Goal: Book appointment/travel/reservation

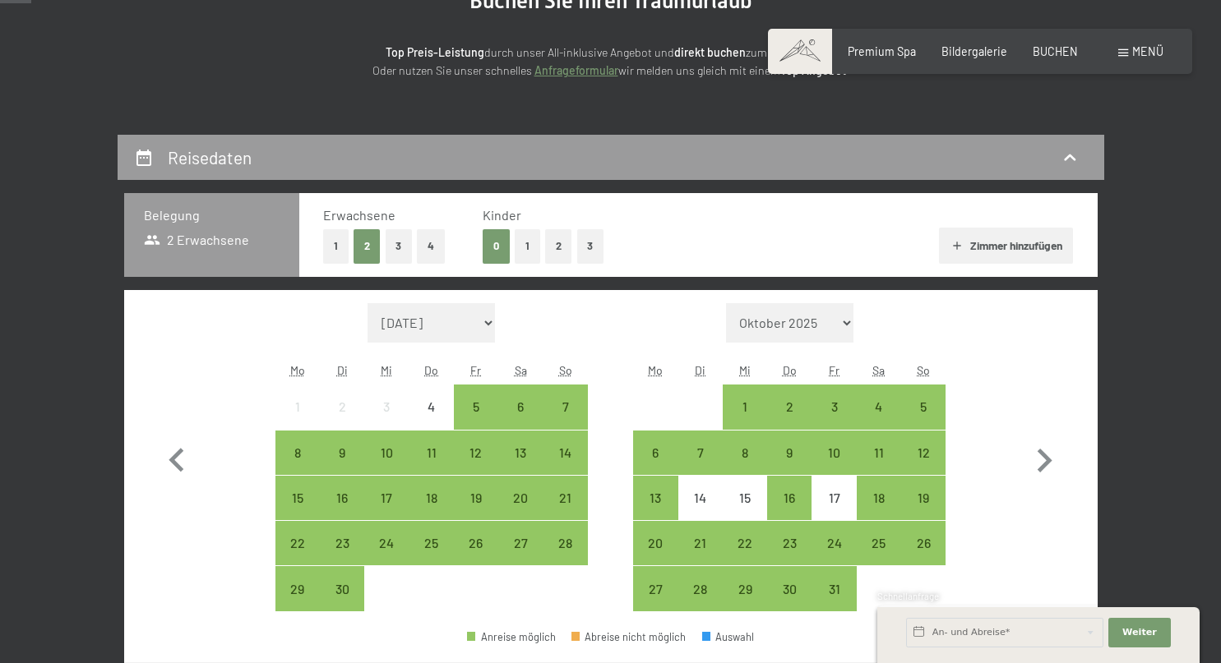
scroll to position [215, 0]
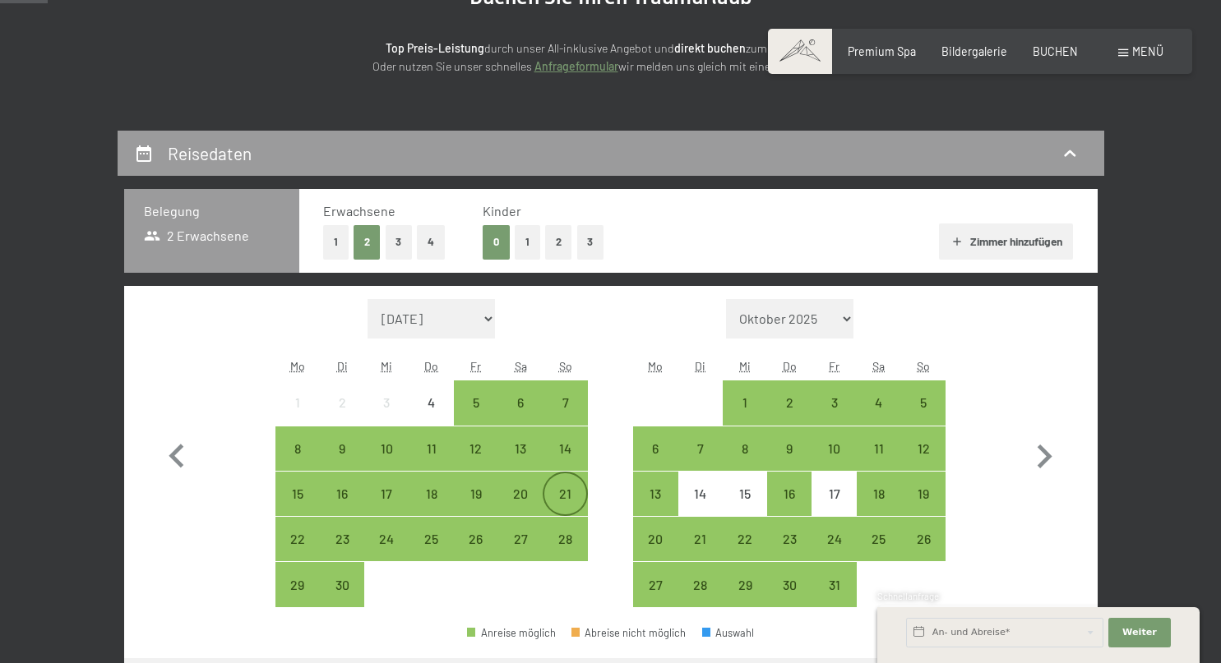
click at [564, 494] on div "21" at bounding box center [564, 508] width 41 height 41
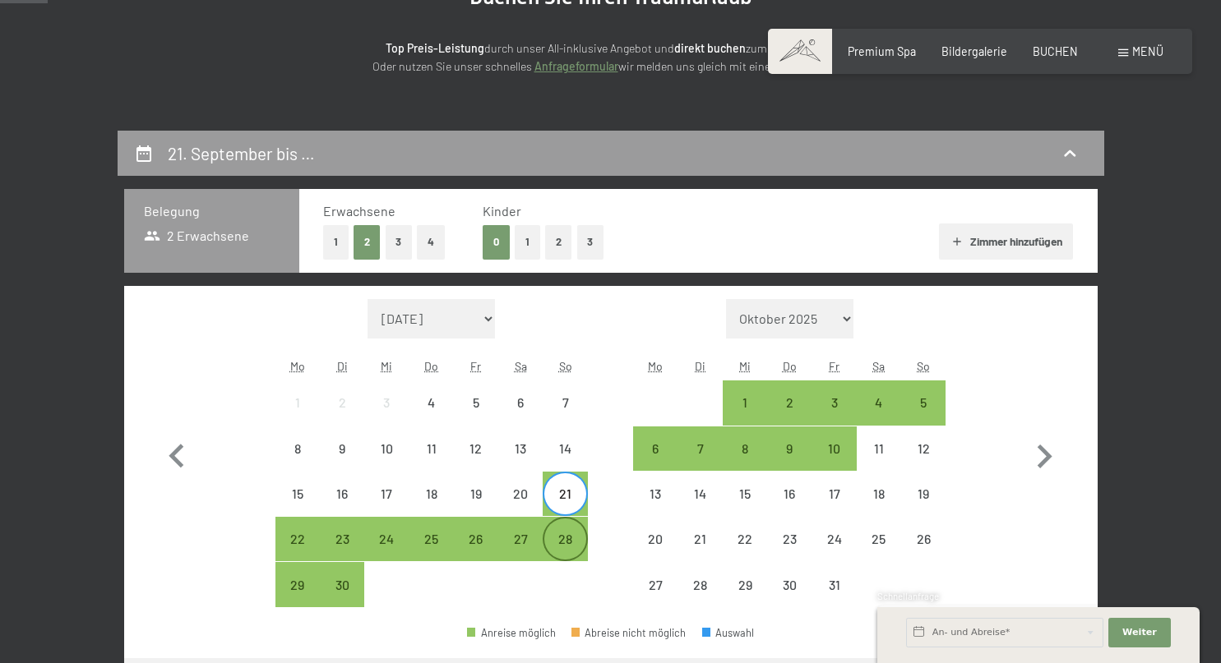
click at [567, 543] on div "28" at bounding box center [564, 553] width 41 height 41
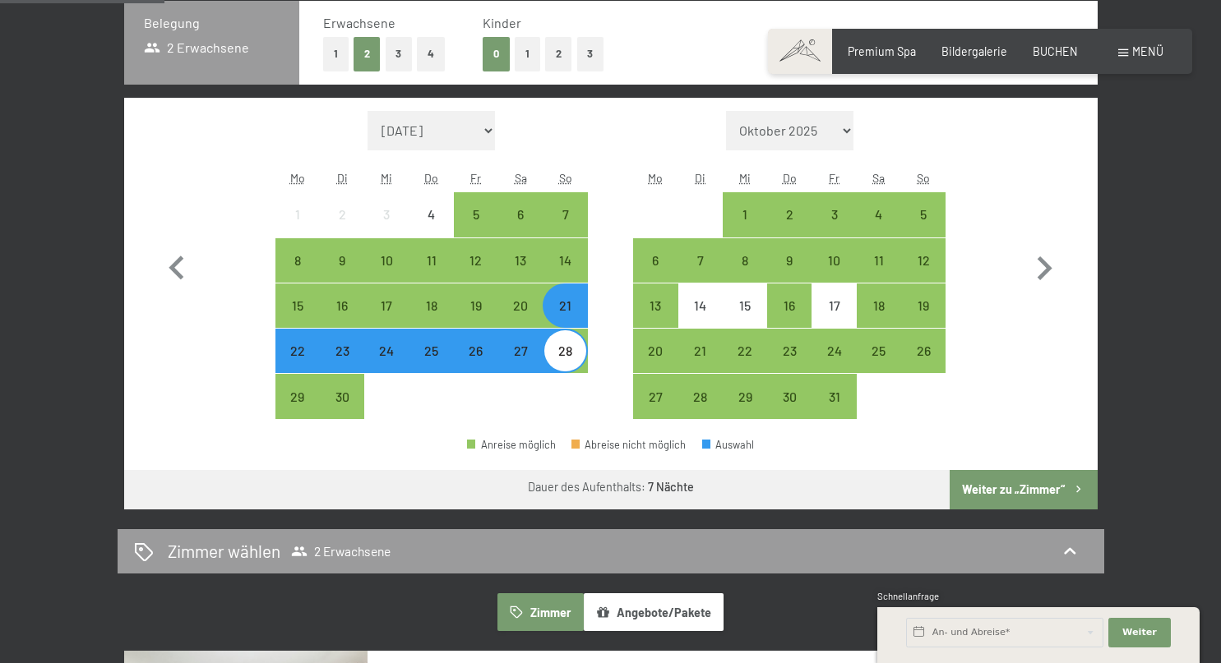
scroll to position [414, 0]
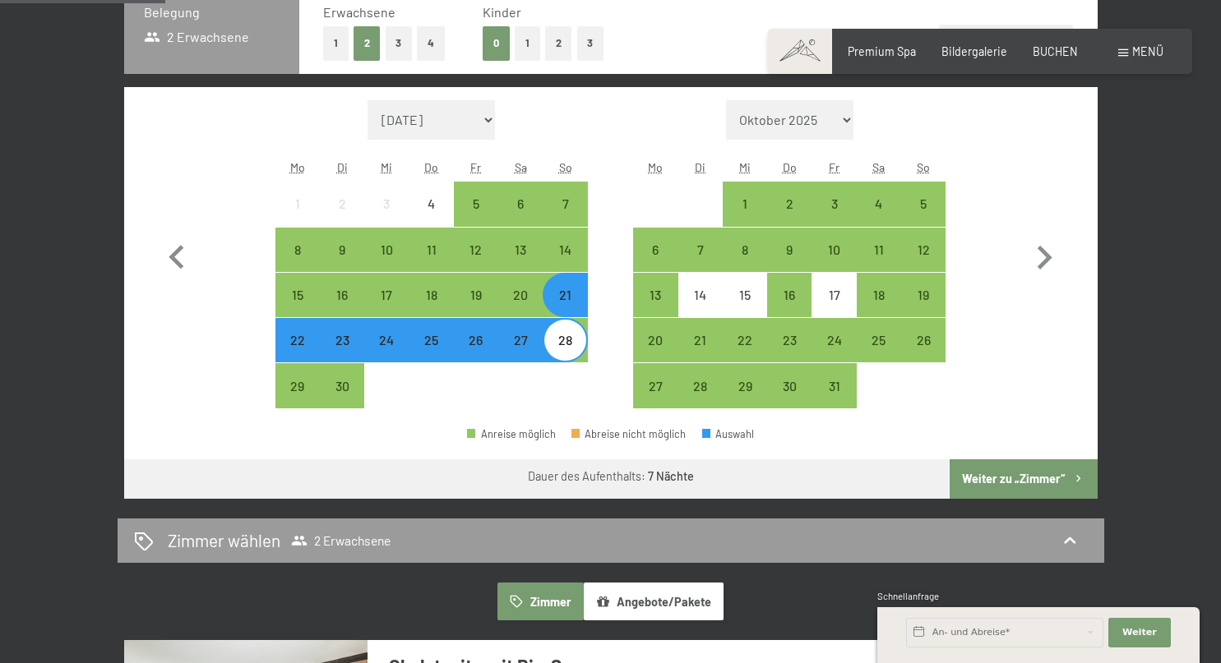
click at [1001, 467] on button "Weiter zu „Zimmer“" at bounding box center [1023, 479] width 147 height 39
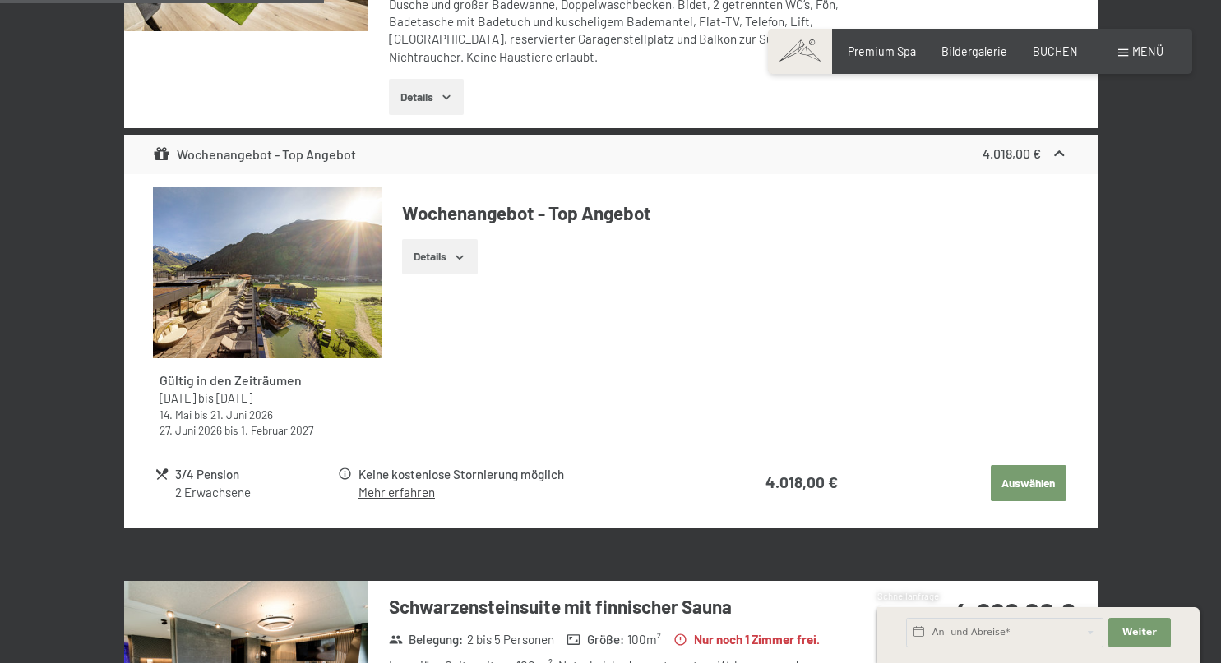
scroll to position [692, 0]
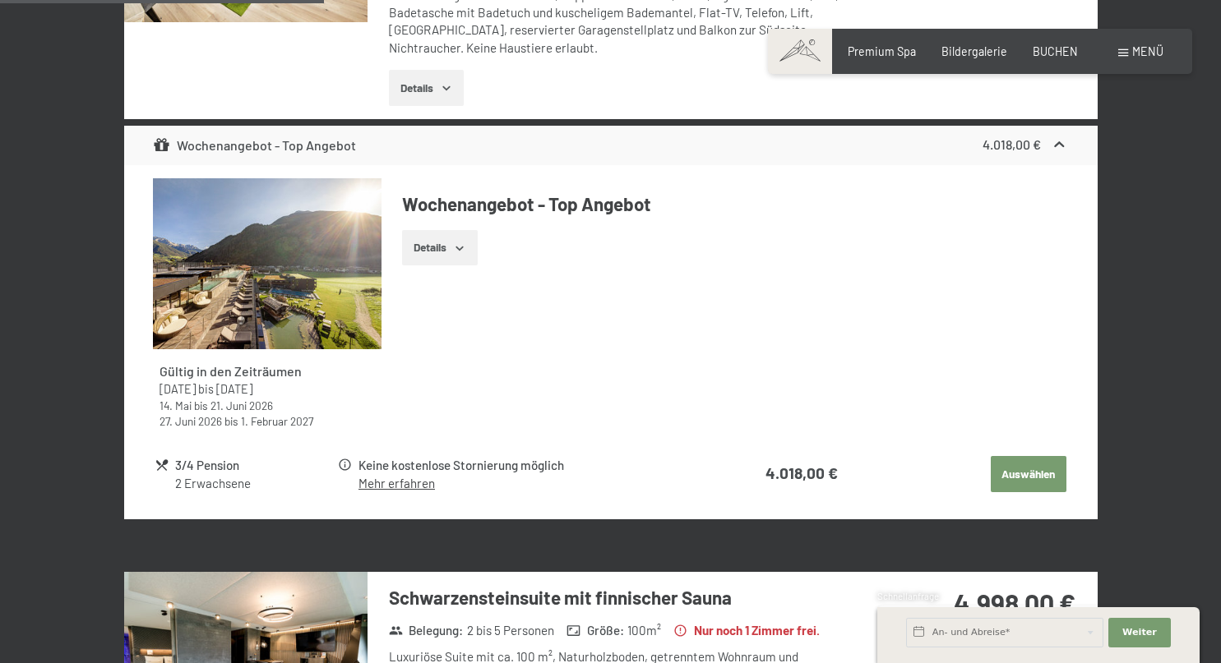
click at [1018, 468] on button "Auswählen" at bounding box center [1029, 474] width 76 height 36
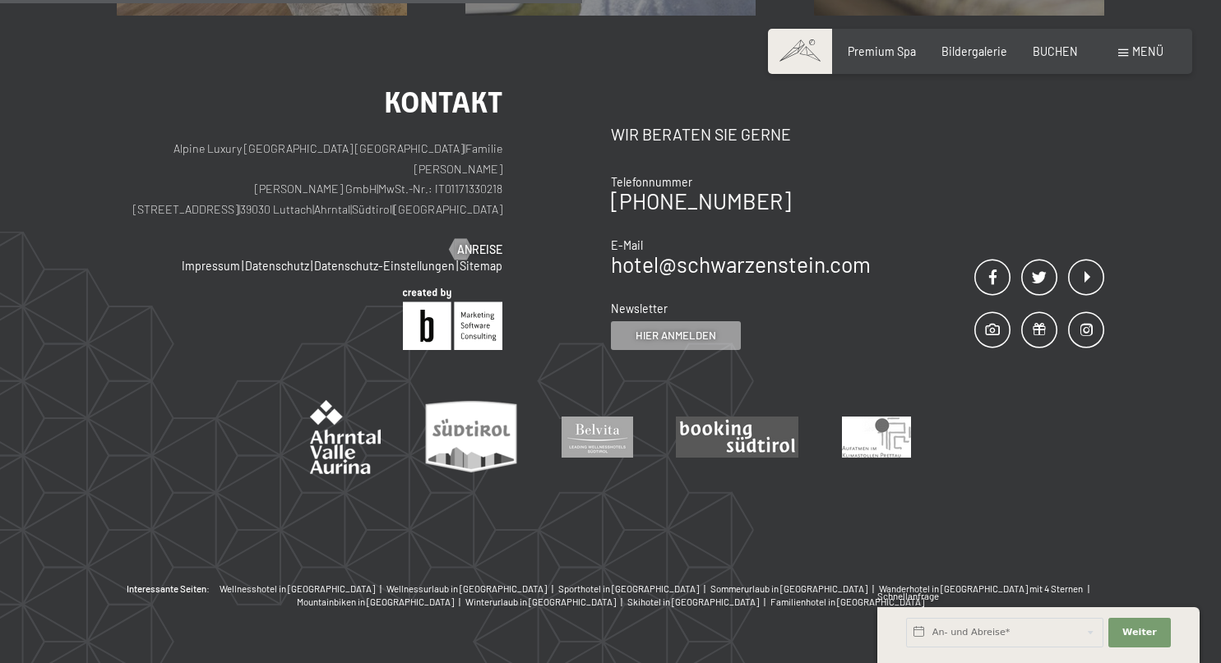
scroll to position [345, 0]
